Goal: Find contact information: Find contact information

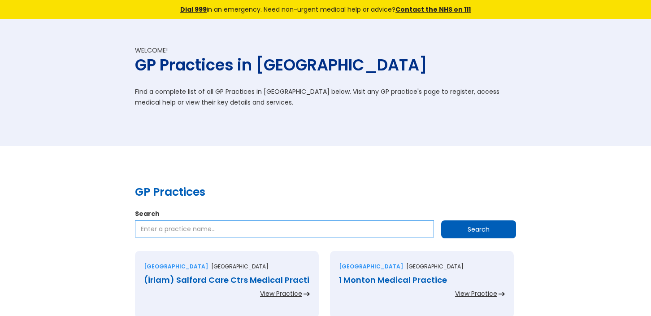
click at [155, 229] on input "Search" at bounding box center [284, 228] width 299 height 17
type input "[PERSON_NAME][GEOGRAPHIC_DATA] BA20"
click at [441, 220] on input "Search" at bounding box center [478, 229] width 75 height 18
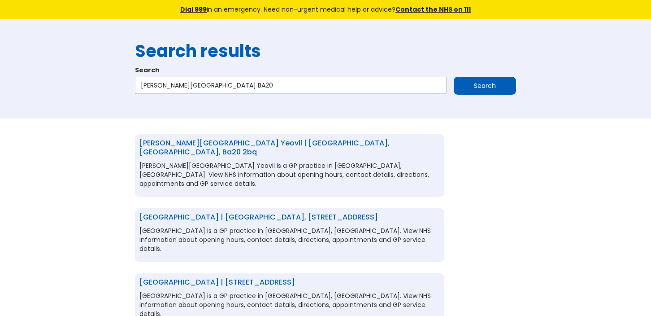
click at [221, 141] on link "[PERSON_NAME][GEOGRAPHIC_DATA] Yeovil | [GEOGRAPHIC_DATA], [GEOGRAPHIC_DATA], b…" at bounding box center [264, 147] width 250 height 19
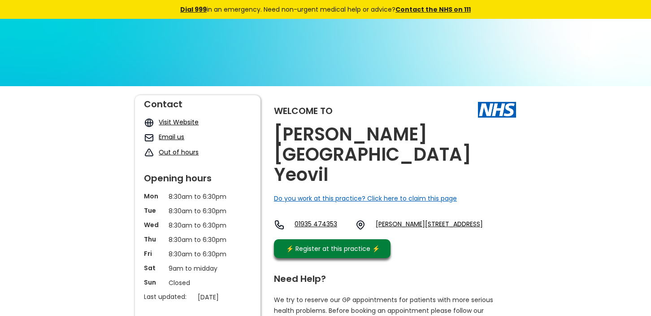
click at [182, 136] on link "Email us" at bounding box center [172, 136] width 26 height 9
